Goal: Register for event/course

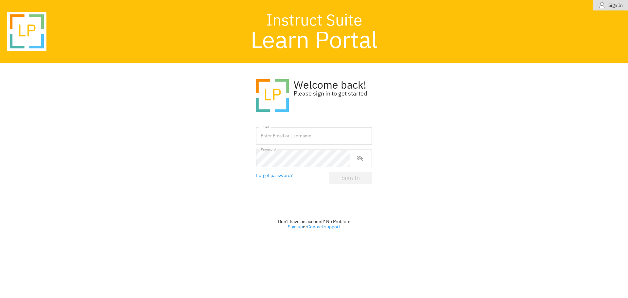
click at [290, 227] on link "Sign up" at bounding box center [295, 227] width 15 height 6
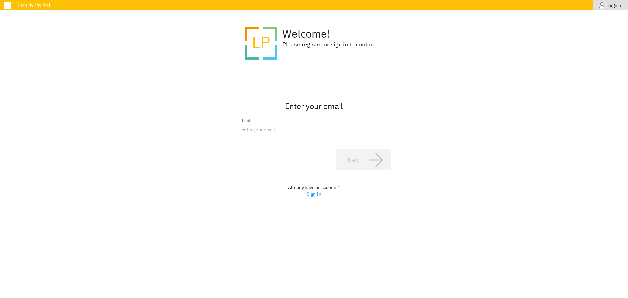
click at [257, 132] on input "email" at bounding box center [314, 130] width 154 height 18
type input "[EMAIL_ADDRESS][DOMAIN_NAME]"
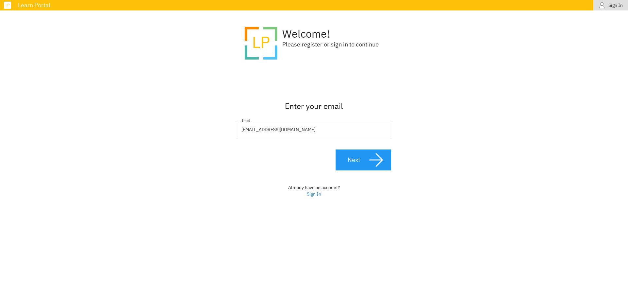
click at [400, 162] on div ".learn-portal_svg__cls-1{isolation:isolate}.learn-portal_svg__cls-2{fill:#ffc10…" at bounding box center [314, 120] width 628 height 221
click at [374, 162] on icon "button" at bounding box center [376, 160] width 16 height 16
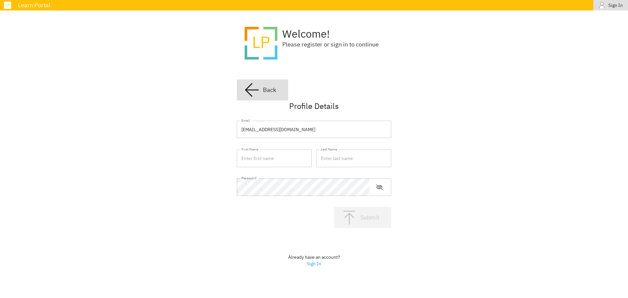
click at [249, 162] on input "text" at bounding box center [274, 158] width 75 height 18
type input "[PERSON_NAME]"
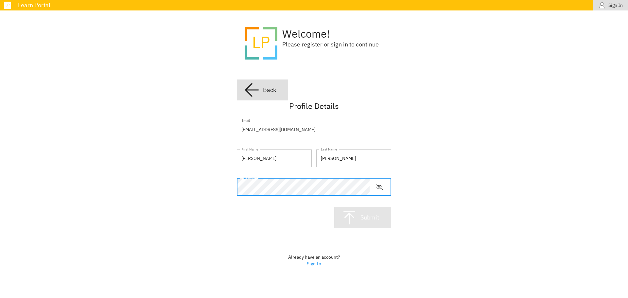
click at [352, 216] on icon "button" at bounding box center [349, 218] width 16 height 16
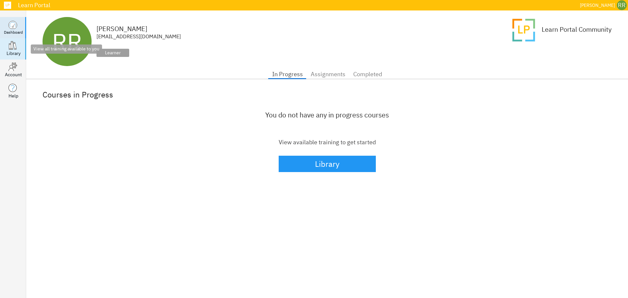
click at [7, 52] on div "Library" at bounding box center [14, 53] width 14 height 7
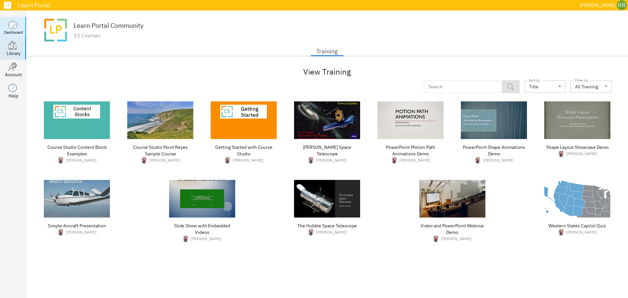
click at [12, 34] on div "Dashboard" at bounding box center [13, 32] width 19 height 6
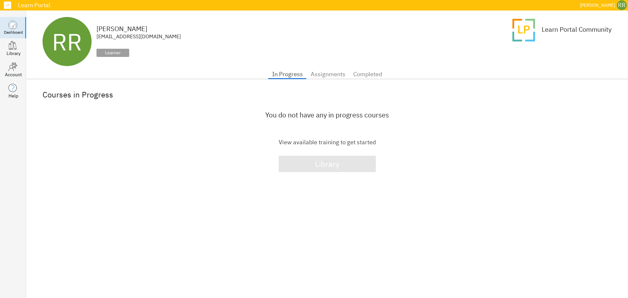
click at [358, 166] on span "Library" at bounding box center [327, 164] width 83 height 14
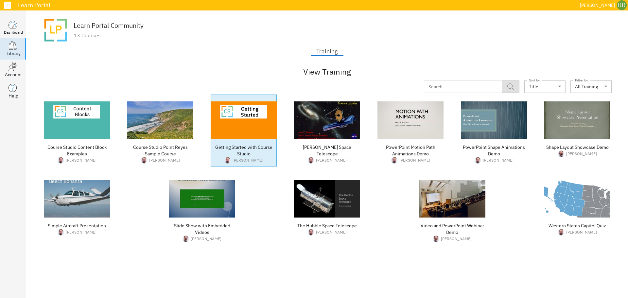
click at [231, 124] on img at bounding box center [244, 120] width 66 height 38
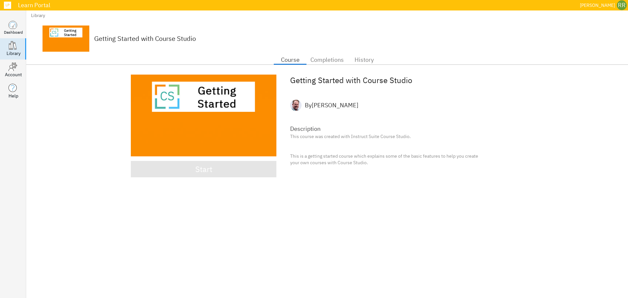
click at [211, 174] on div "Start" at bounding box center [203, 169] width 17 height 14
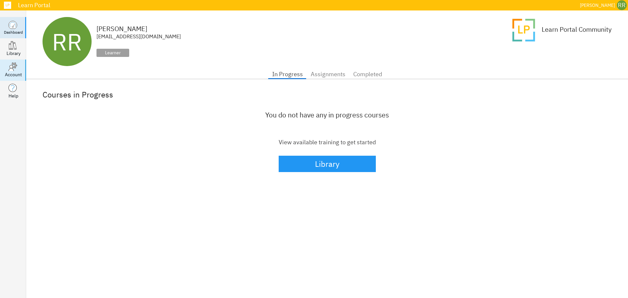
click at [10, 71] on icon at bounding box center [11, 68] width 5 height 6
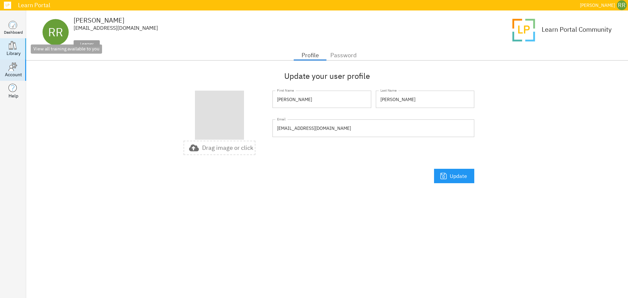
click at [11, 52] on div "Library" at bounding box center [14, 53] width 14 height 7
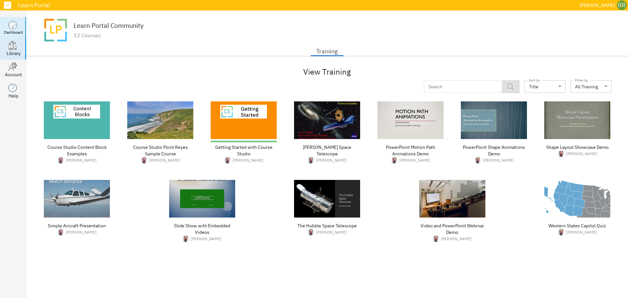
click at [8, 24] on icon ".dashboard_svg__st0{fill:#fff;stroke:#383838;stroke-miterlimit:5}" at bounding box center [12, 24] width 9 height 9
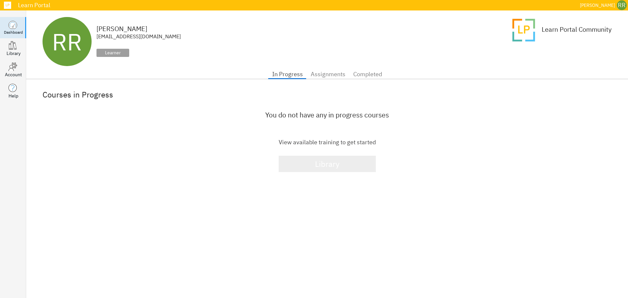
click at [338, 162] on div "Library" at bounding box center [327, 164] width 25 height 14
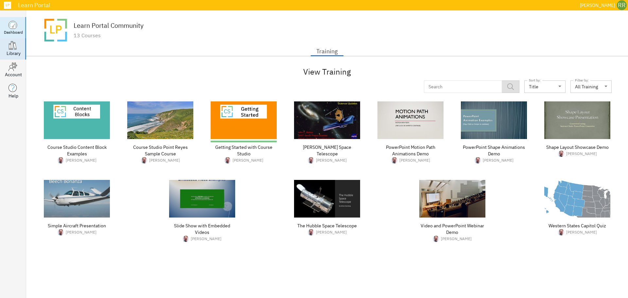
click at [16, 32] on div "Dashboard" at bounding box center [13, 32] width 19 height 6
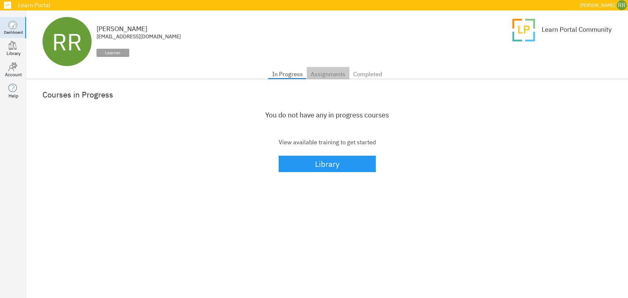
click at [327, 75] on span "Assignments" at bounding box center [328, 74] width 35 height 10
click at [369, 73] on span "Completed" at bounding box center [367, 74] width 29 height 10
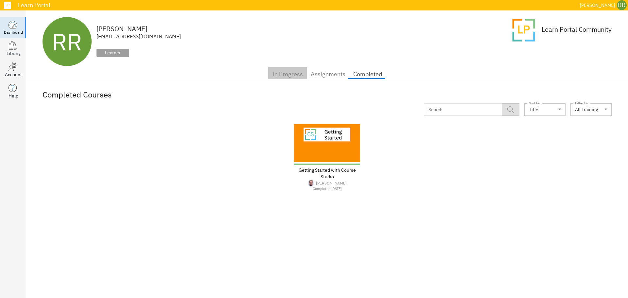
click at [292, 70] on span "In Progress" at bounding box center [287, 74] width 31 height 10
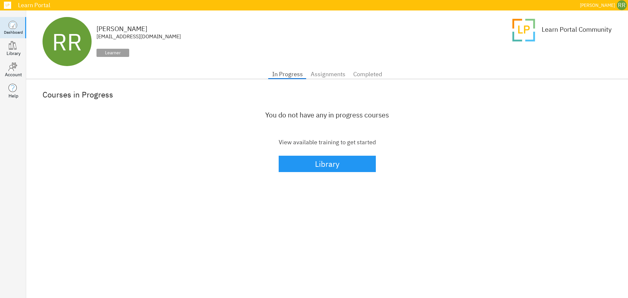
click at [22, 3] on div "Learn Portal" at bounding box center [296, 5] width 562 height 6
click at [14, 7] on div ".learn-portal-no-border_svg__cls-1{isolation:isolate}.learn-portal-no-border_sv…" at bounding box center [7, 5] width 15 height 10
click at [11, 48] on icon at bounding box center [12, 46] width 2 height 8
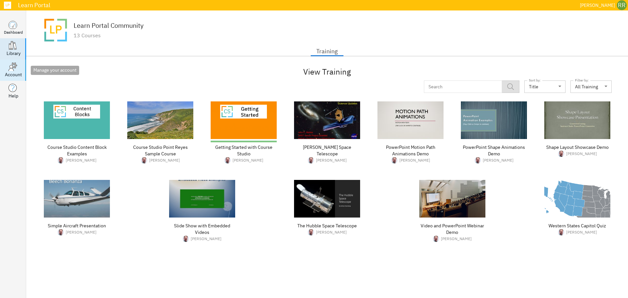
click at [12, 69] on icon at bounding box center [11, 68] width 5 height 6
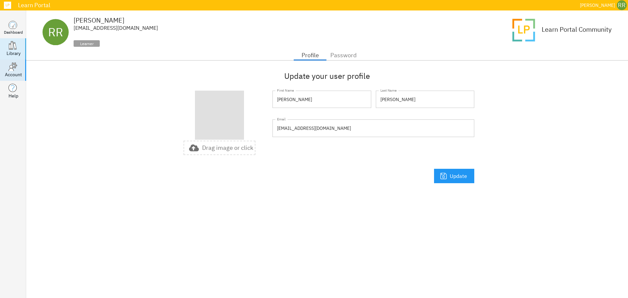
click at [8, 45] on icon ".library_svg__st0,.library_svg__st1{fill:#fff;stroke:#383838;stroke-miterlimit:…" at bounding box center [12, 45] width 9 height 9
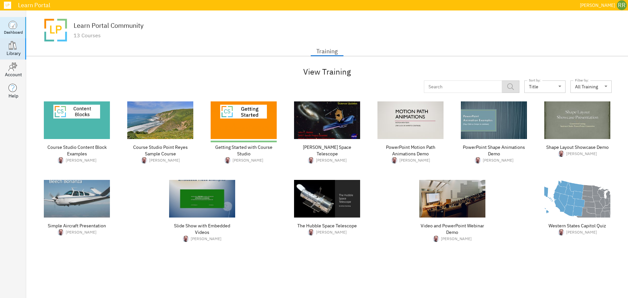
click at [8, 29] on div "Dashboard" at bounding box center [13, 32] width 19 height 6
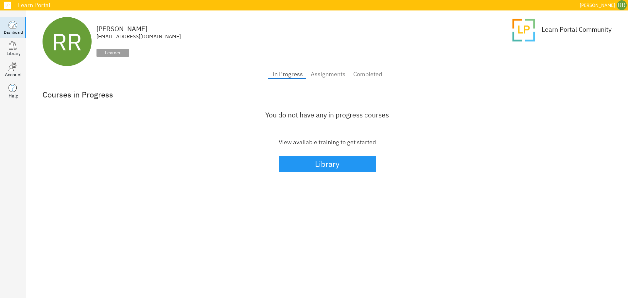
click at [5, 3] on div ".learn-portal-no-border_svg__cls-1{isolation:isolate}.learn-portal-no-border_sv…" at bounding box center [7, 5] width 15 height 10
